Goal: Understand process/instructions: Learn how to perform a task or action

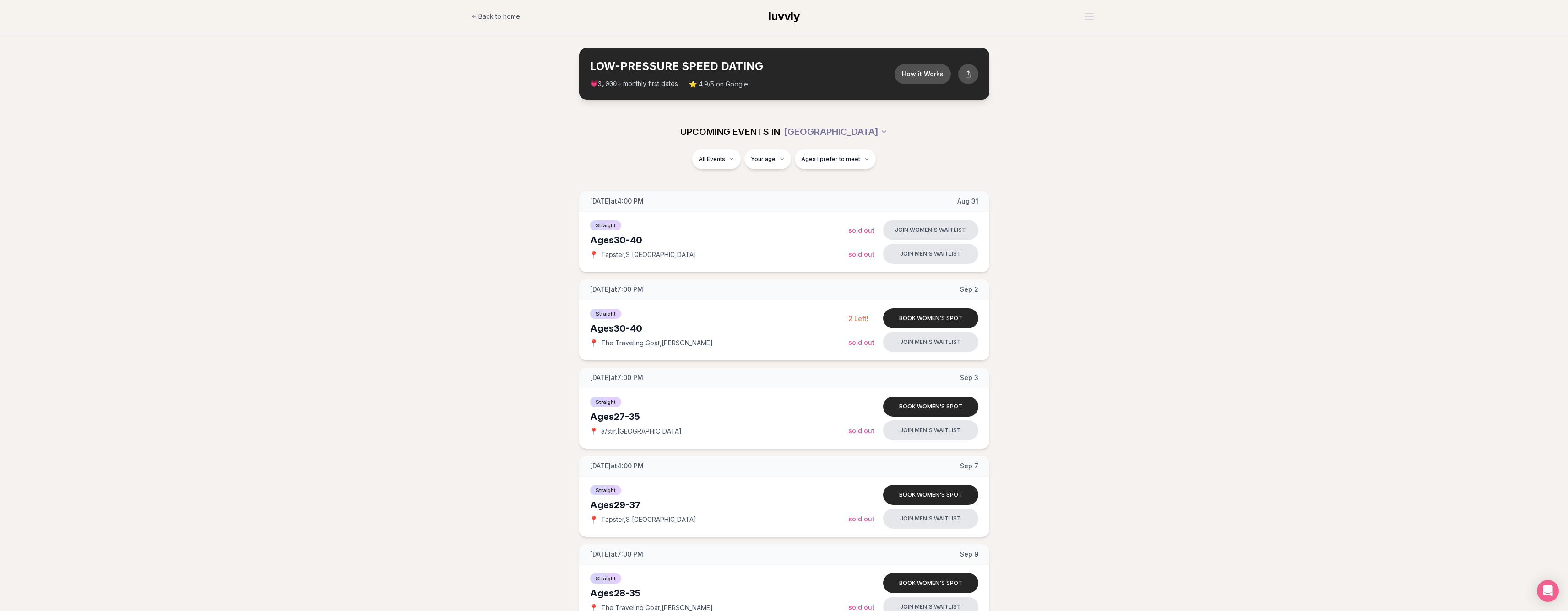
click at [826, 161] on span "Ages I prefer to meet" at bounding box center [830, 159] width 59 height 7
click at [914, 70] on button "How it Works" at bounding box center [922, 73] width 59 height 21
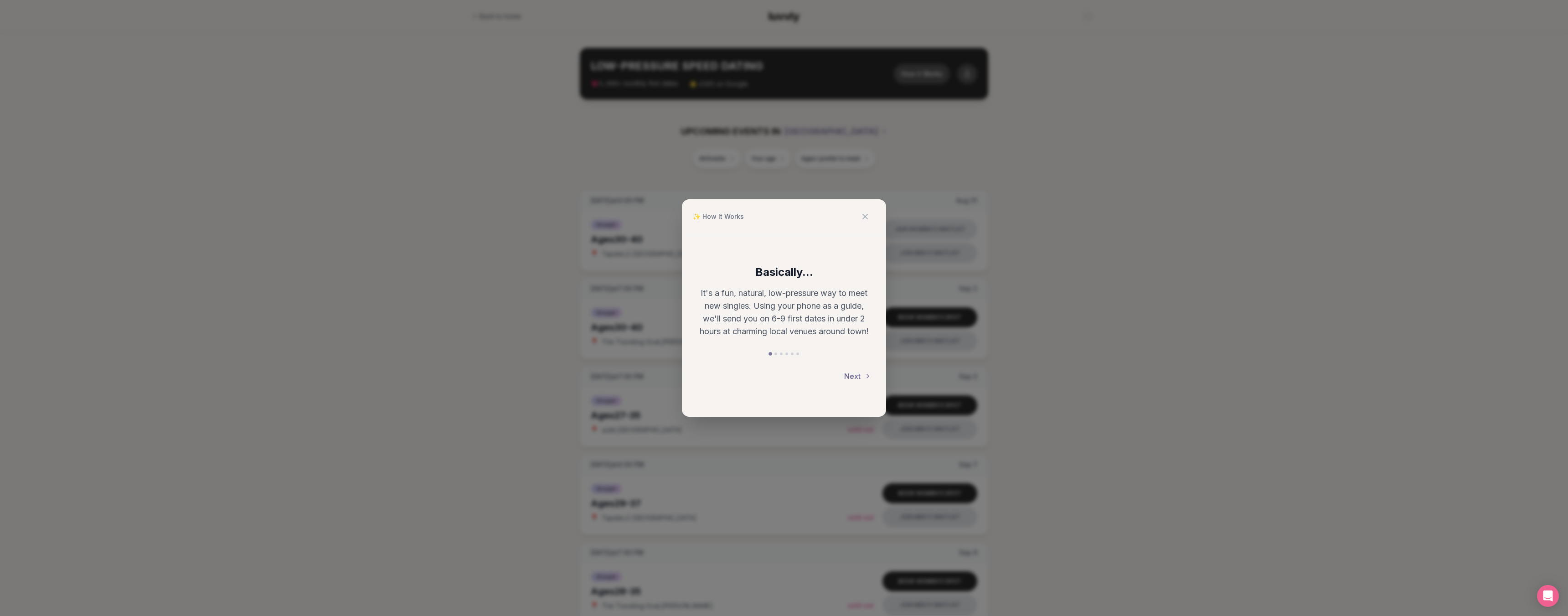
click at [860, 379] on button "Next" at bounding box center [858, 376] width 27 height 20
click at [856, 377] on button "Next" at bounding box center [858, 376] width 27 height 20
click at [852, 368] on button "Next" at bounding box center [858, 377] width 27 height 20
click at [850, 375] on button "Next" at bounding box center [858, 376] width 27 height 20
click at [855, 380] on button "Next" at bounding box center [858, 382] width 27 height 20
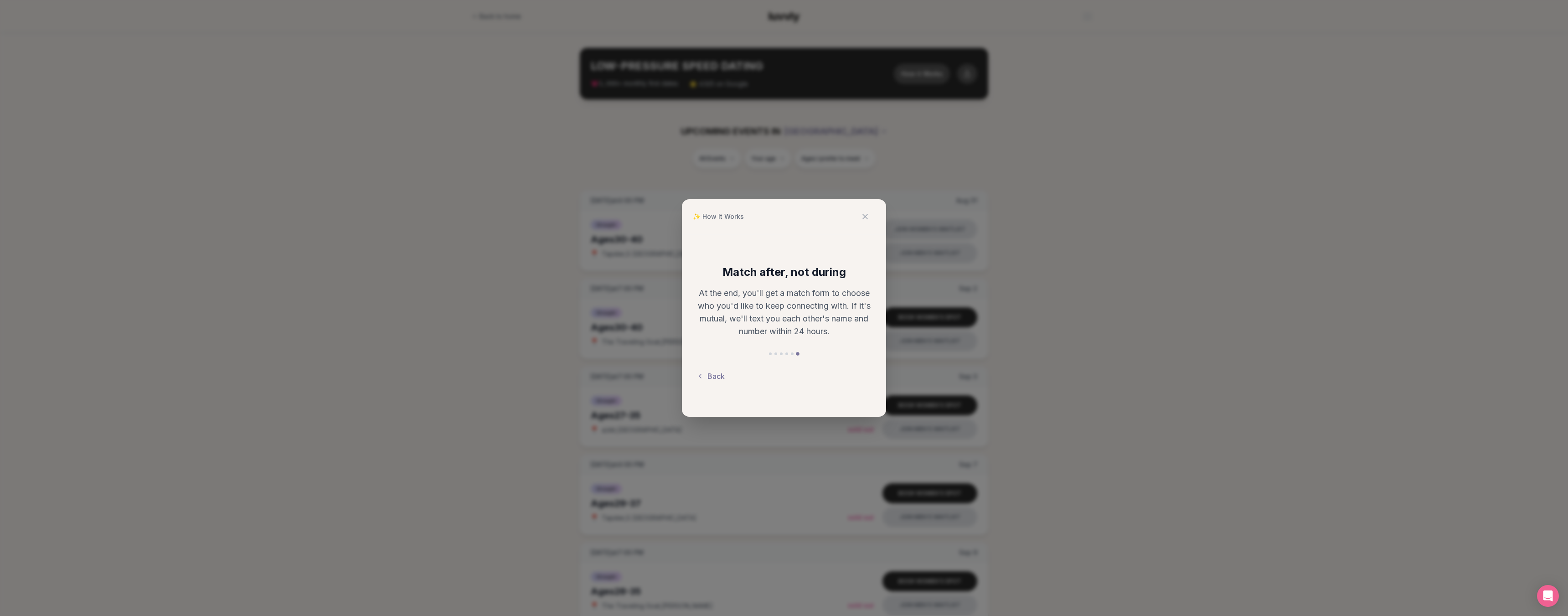
drag, startPoint x: 433, startPoint y: 359, endPoint x: 523, endPoint y: 352, distance: 90.3
click at [433, 359] on div "✨ How It Works Match after, not during At the end, you'll get a match form to c…" at bounding box center [784, 308] width 1568 height 616
